Goal: Navigation & Orientation: Find specific page/section

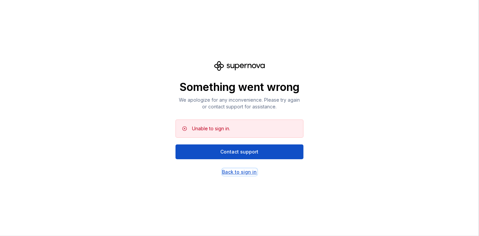
click at [235, 172] on div "Back to sign in" at bounding box center [239, 172] width 35 height 7
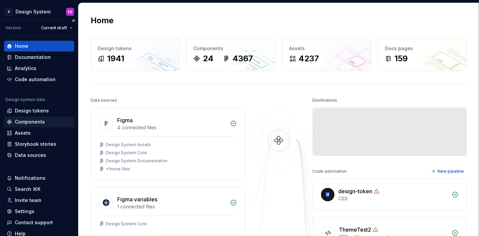
click at [29, 122] on div "Components" at bounding box center [30, 121] width 30 height 7
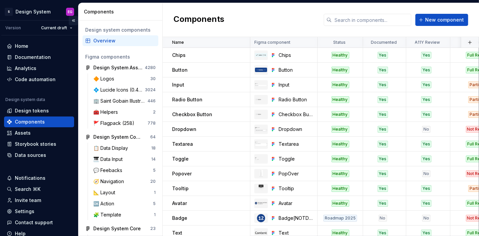
click at [69, 21] on button "Collapse sidebar" at bounding box center [73, 20] width 9 height 9
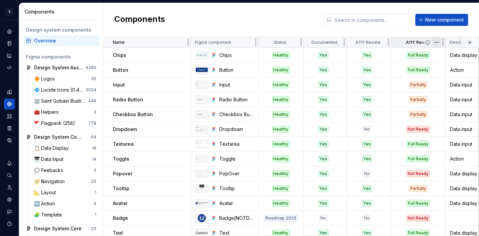
click at [435, 43] on html "S Design System EG Design system data Components Design system components Overv…" at bounding box center [239, 118] width 479 height 236
click at [434, 41] on html "S Design System EG Design system data Components Design system components Overv…" at bounding box center [239, 118] width 479 height 236
